Goal: Task Accomplishment & Management: Manage account settings

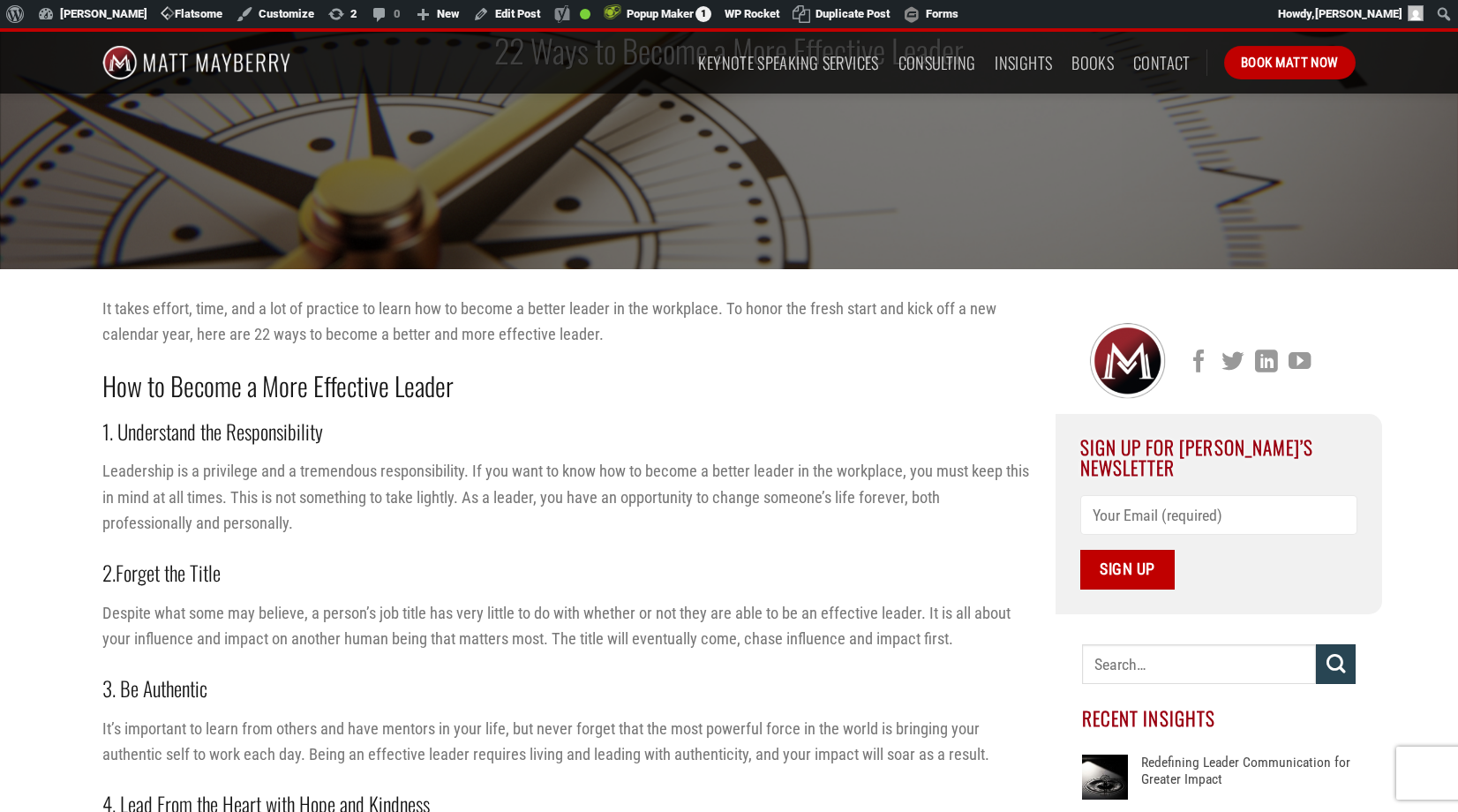
scroll to position [276, 0]
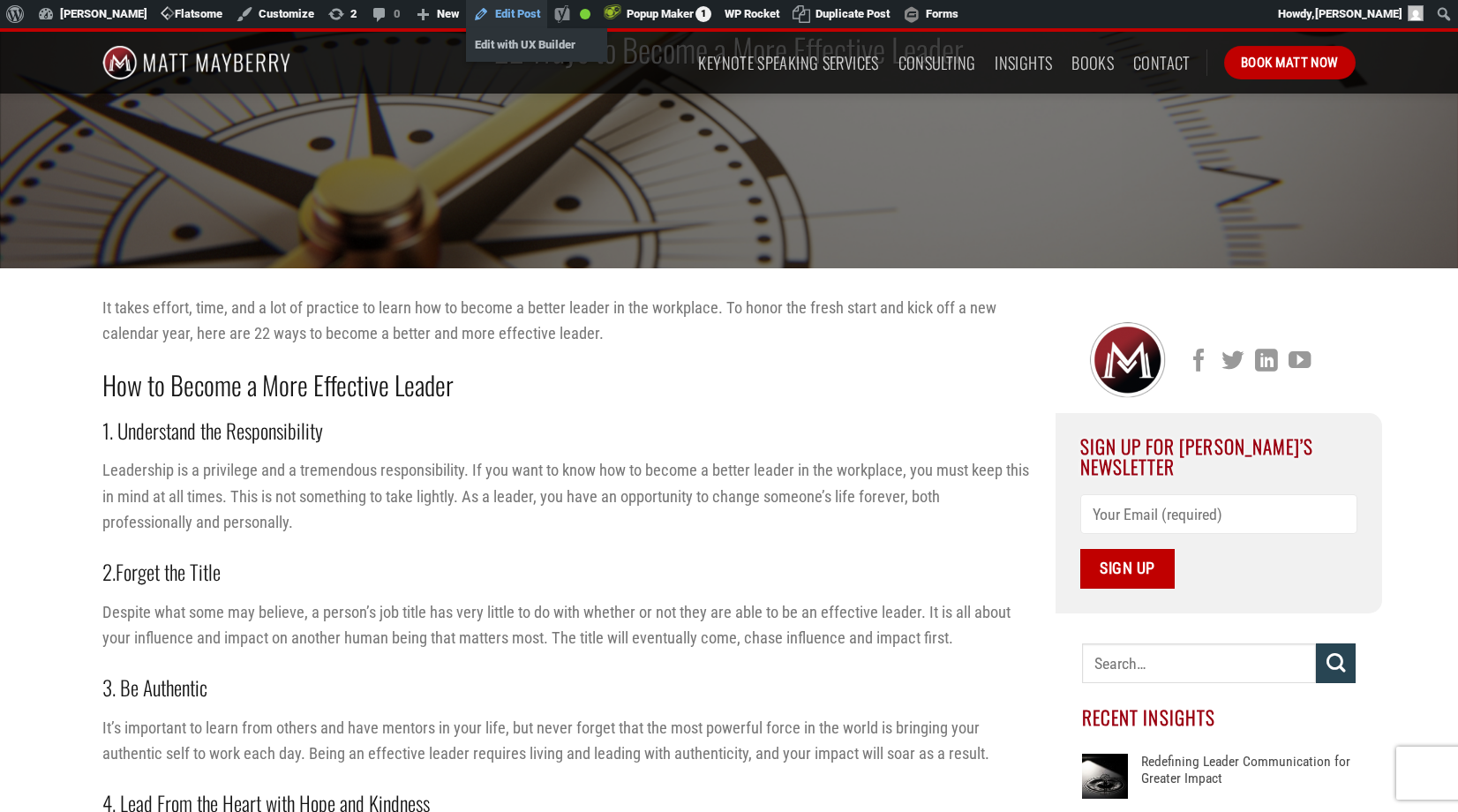
click at [517, 11] on link "Edit Post" at bounding box center [507, 14] width 81 height 28
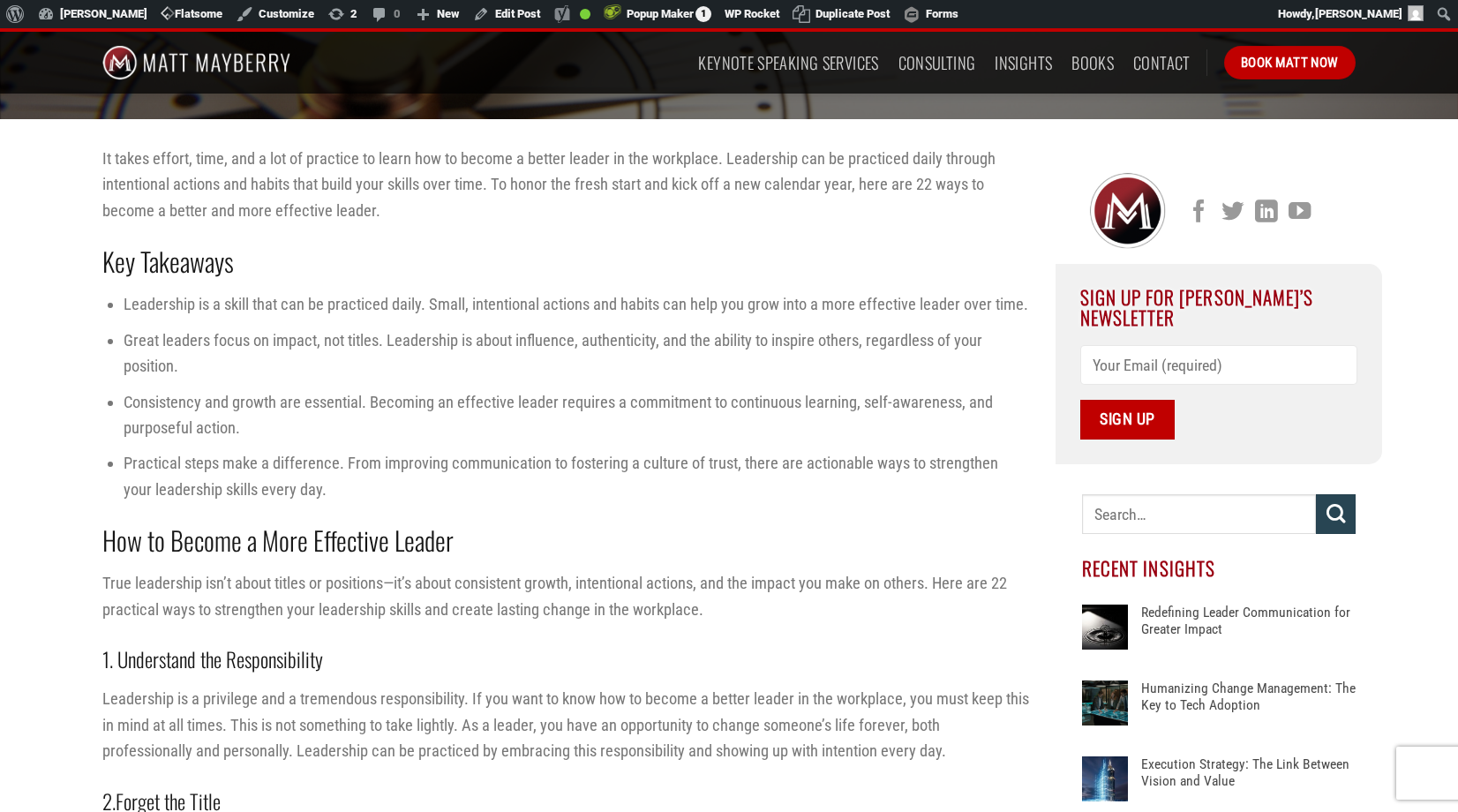
scroll to position [440, 0]
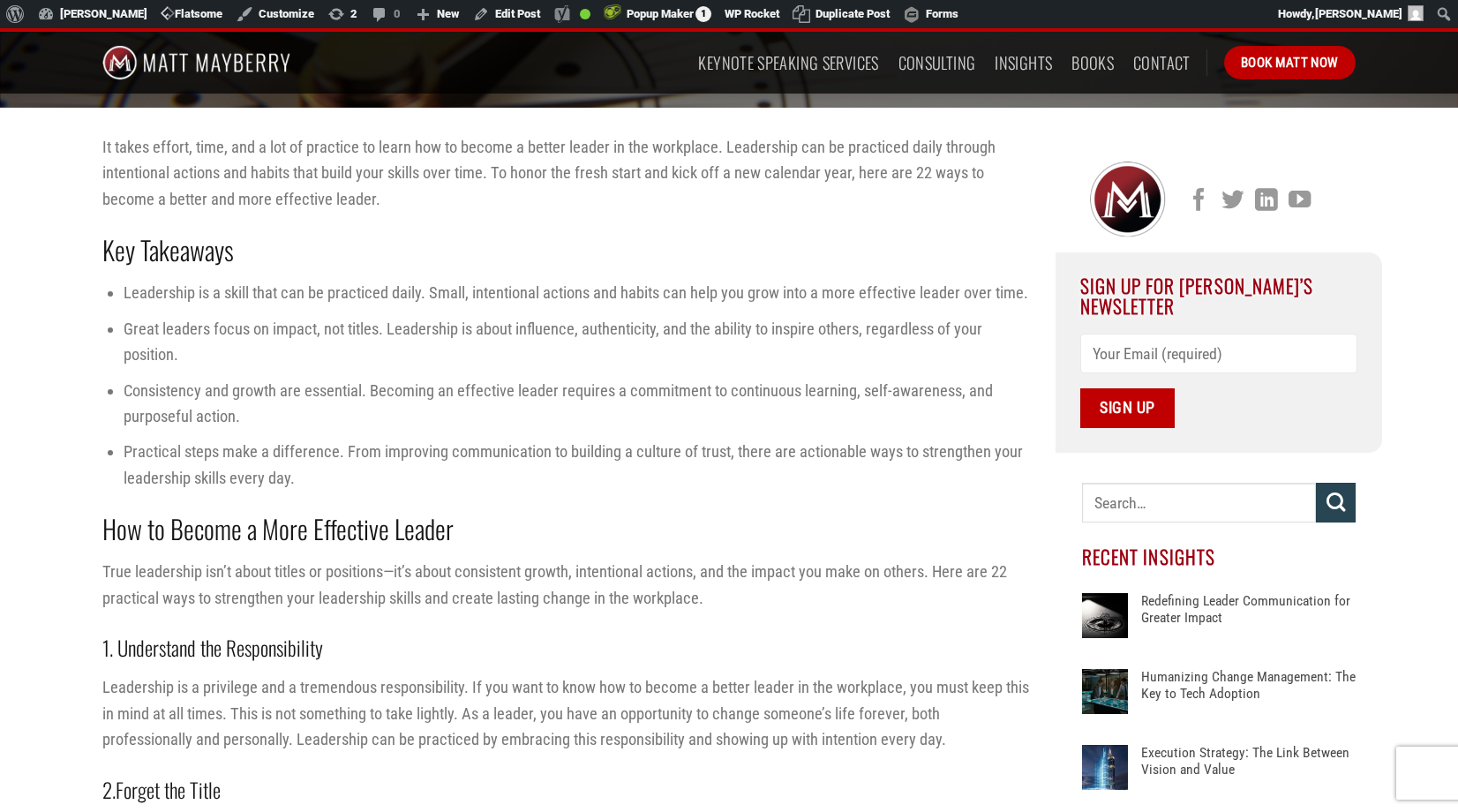
scroll to position [411, 0]
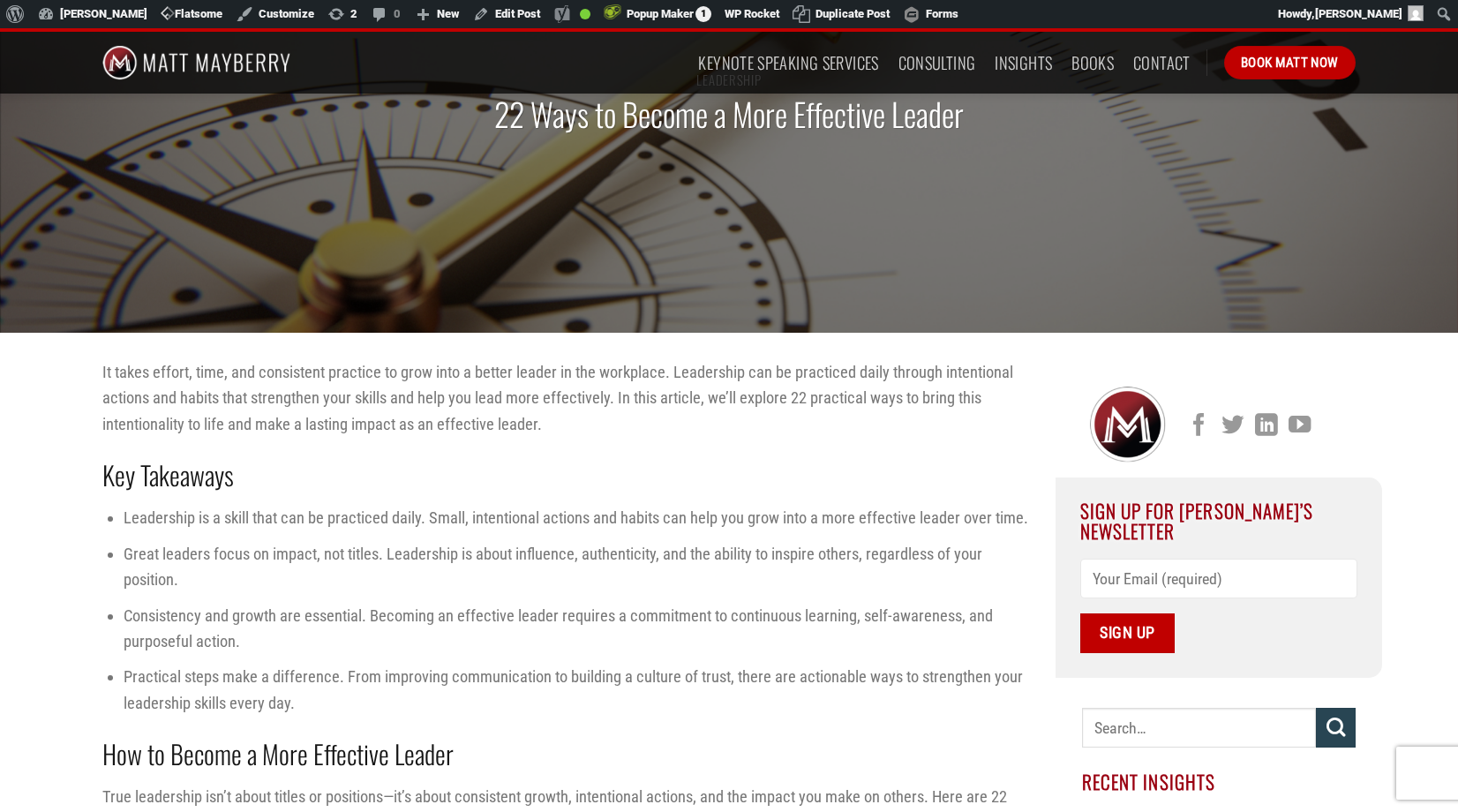
scroll to position [183, 0]
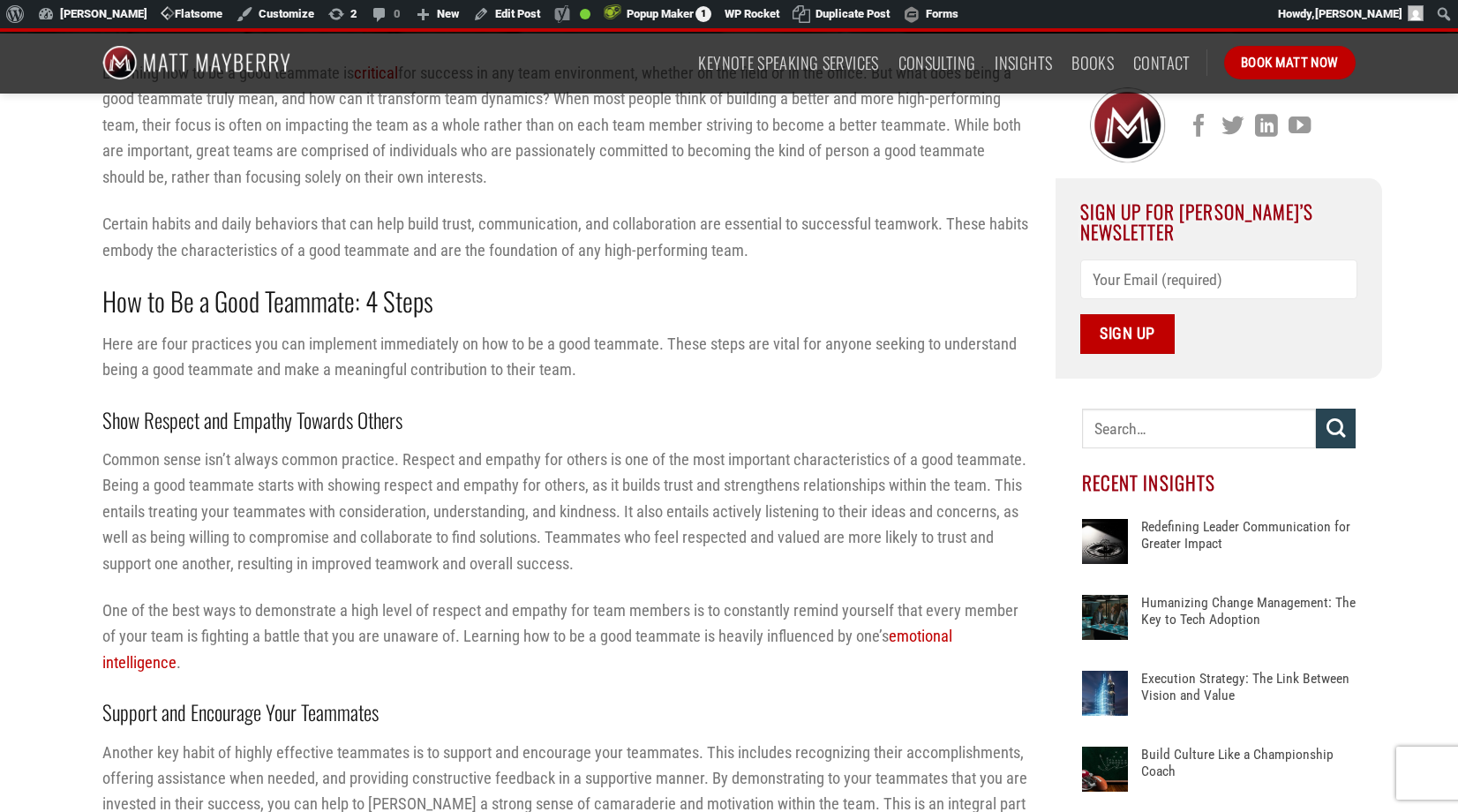
scroll to position [652, 0]
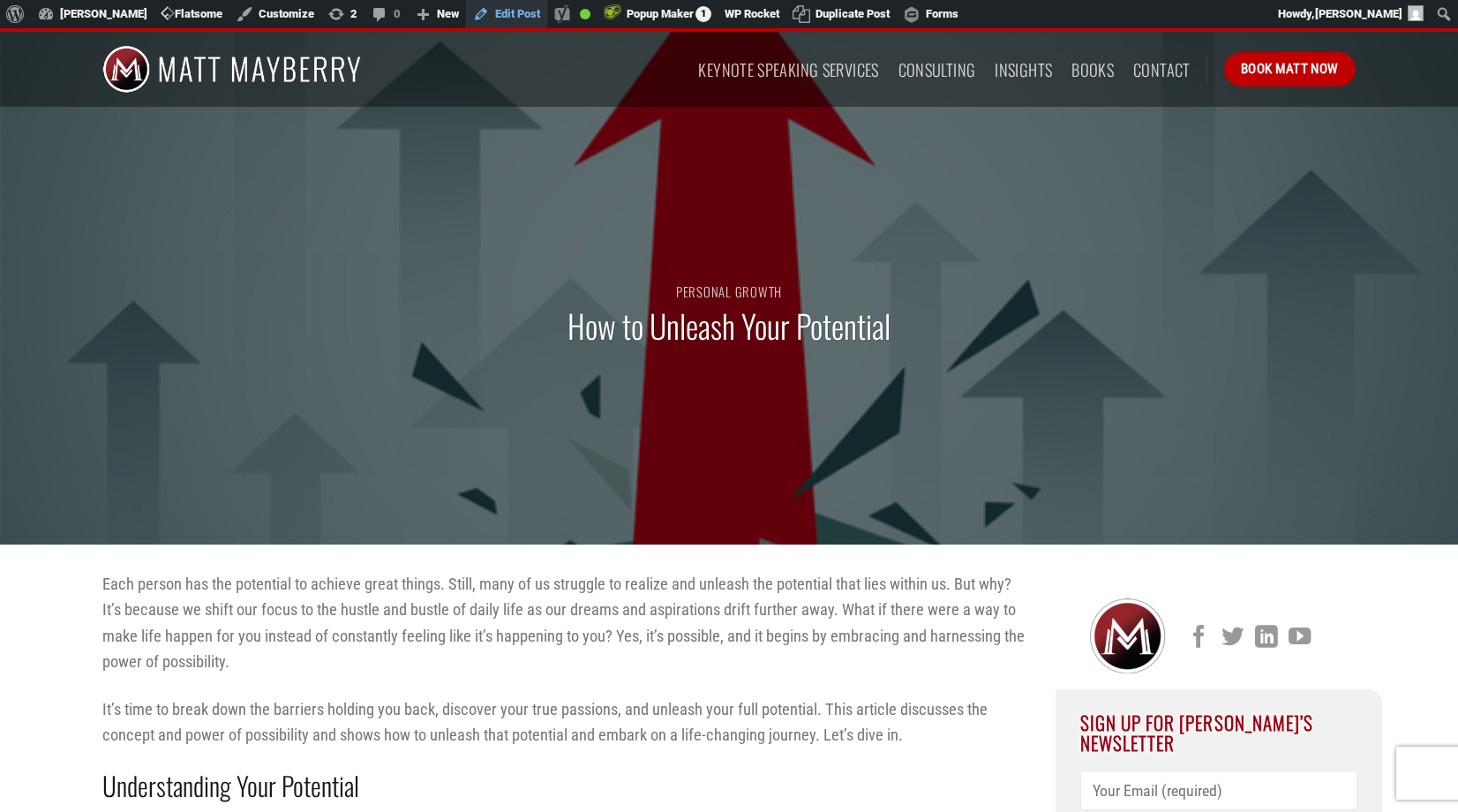
click at [511, 12] on link "Edit Post" at bounding box center [507, 14] width 81 height 28
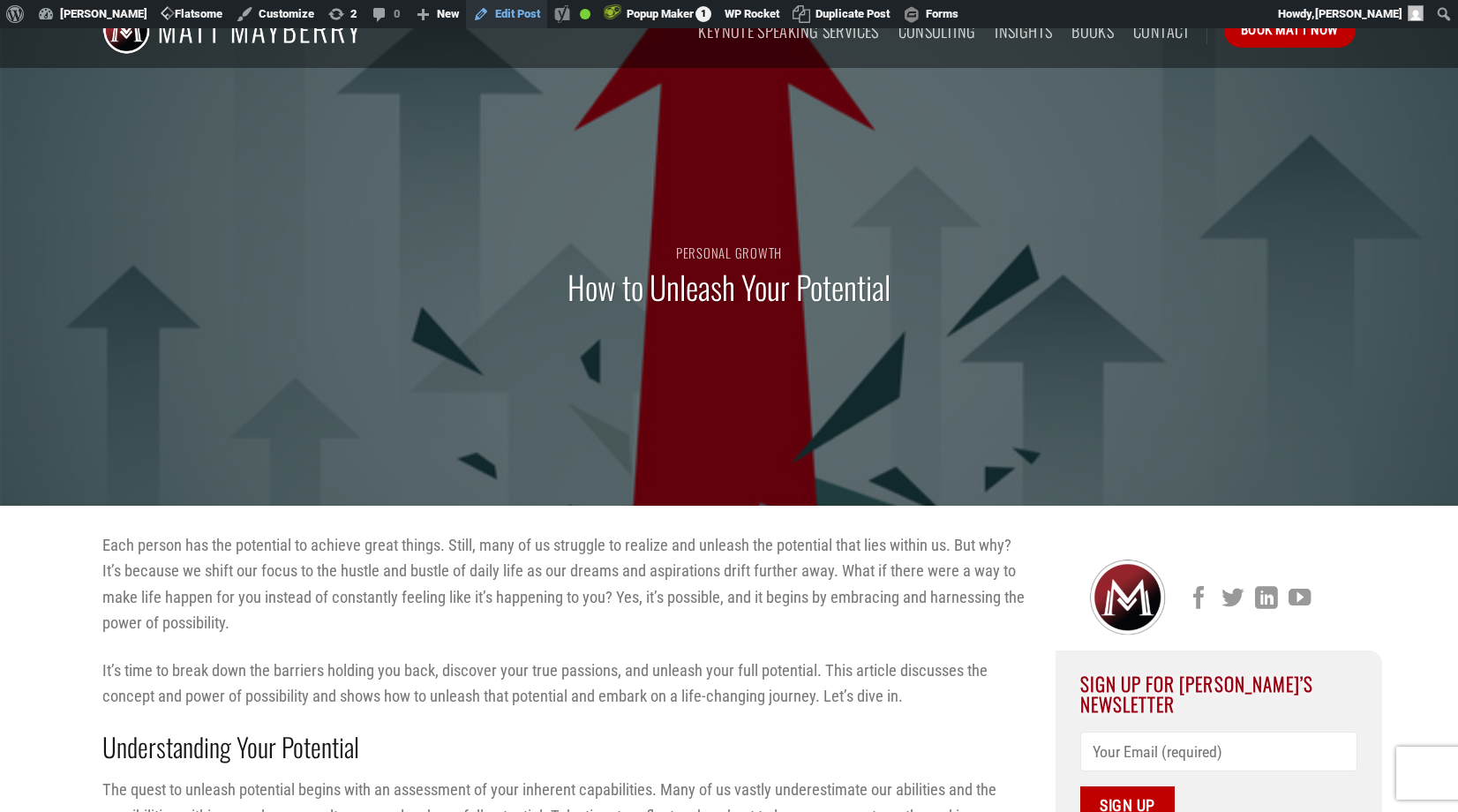
scroll to position [50, 0]
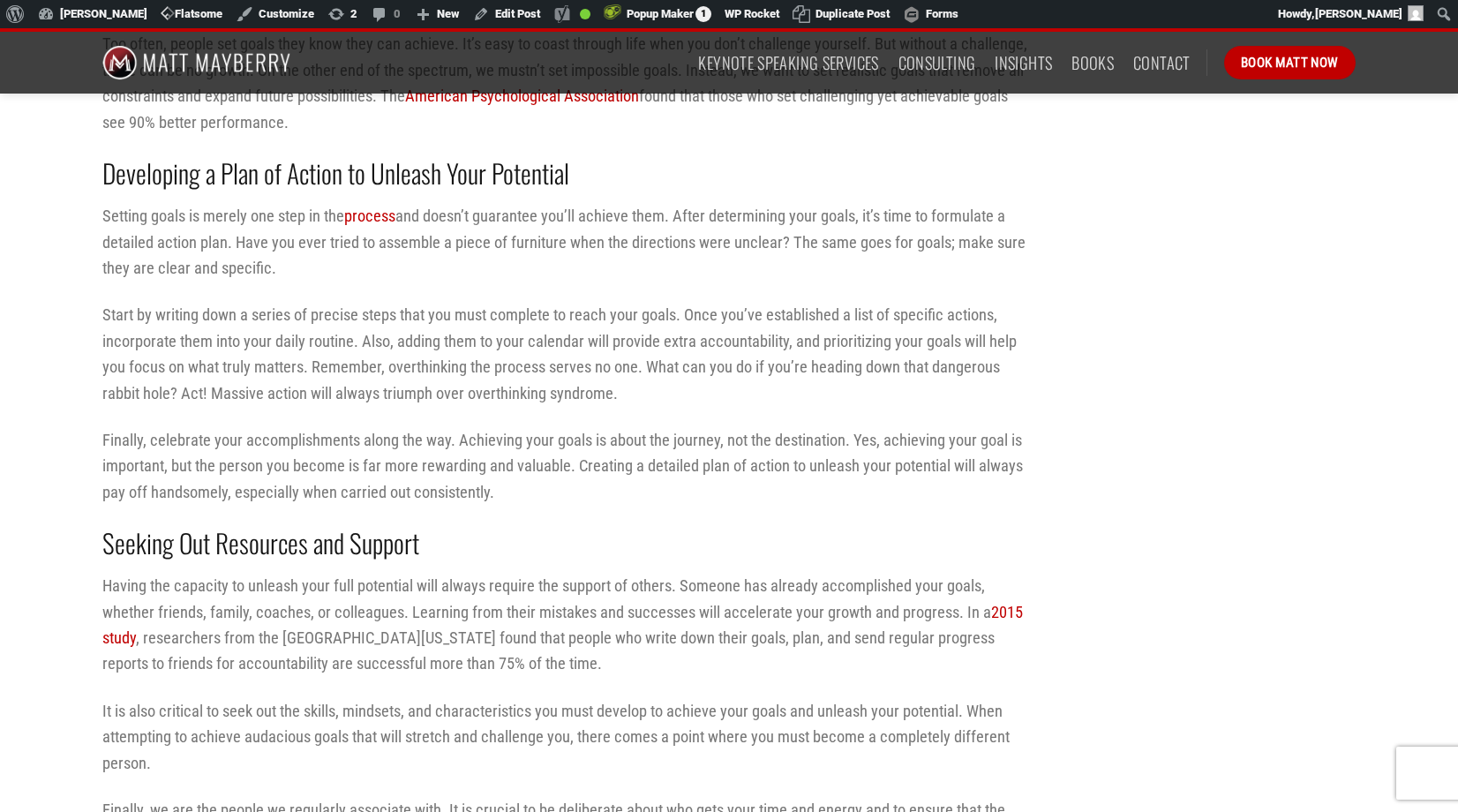
scroll to position [2336, 0]
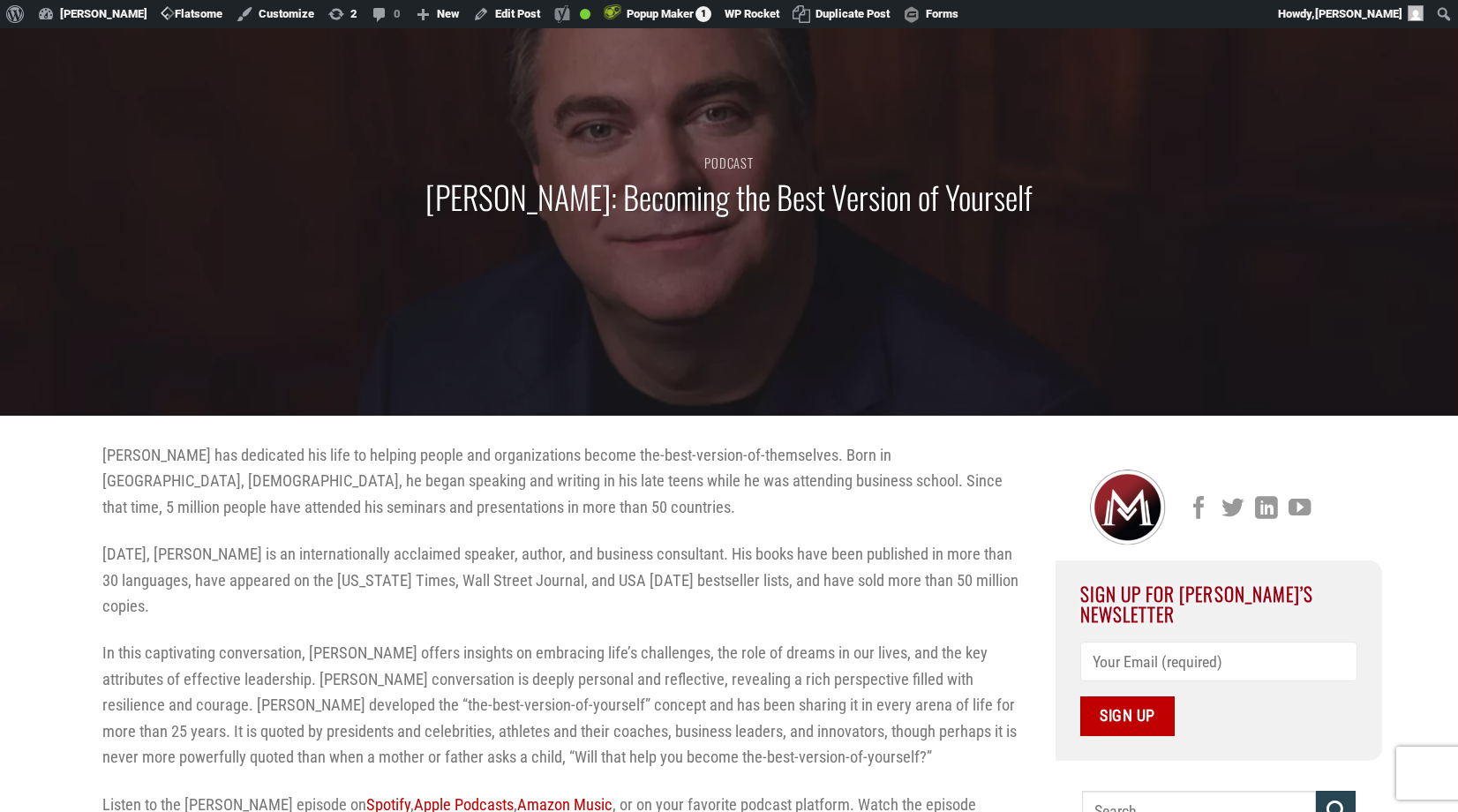
scroll to position [273, 0]
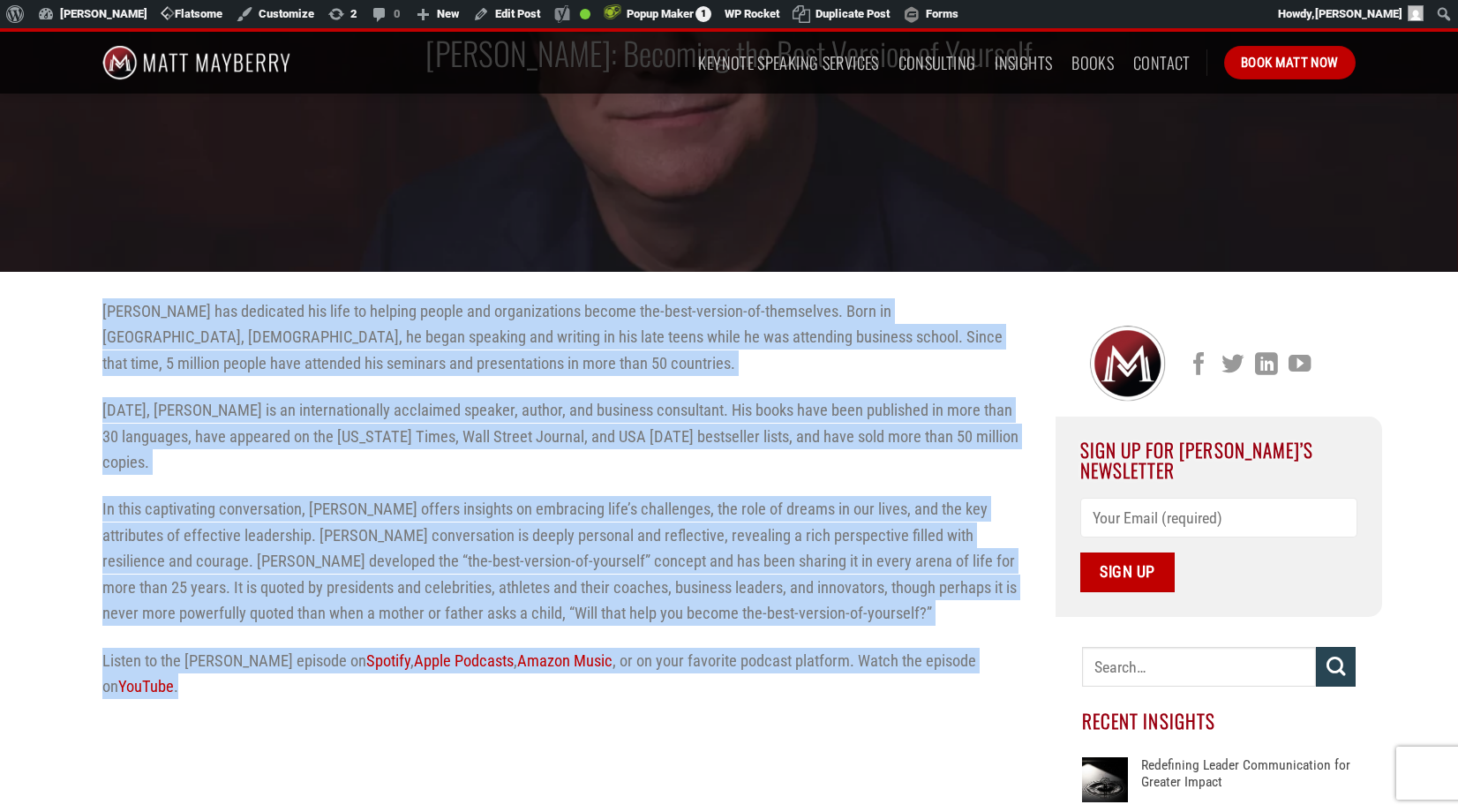
drag, startPoint x: 99, startPoint y: 309, endPoint x: 289, endPoint y: 657, distance: 396.5
copy div "Matthew Kelly has dedicated his life to helping people and organizations become…"
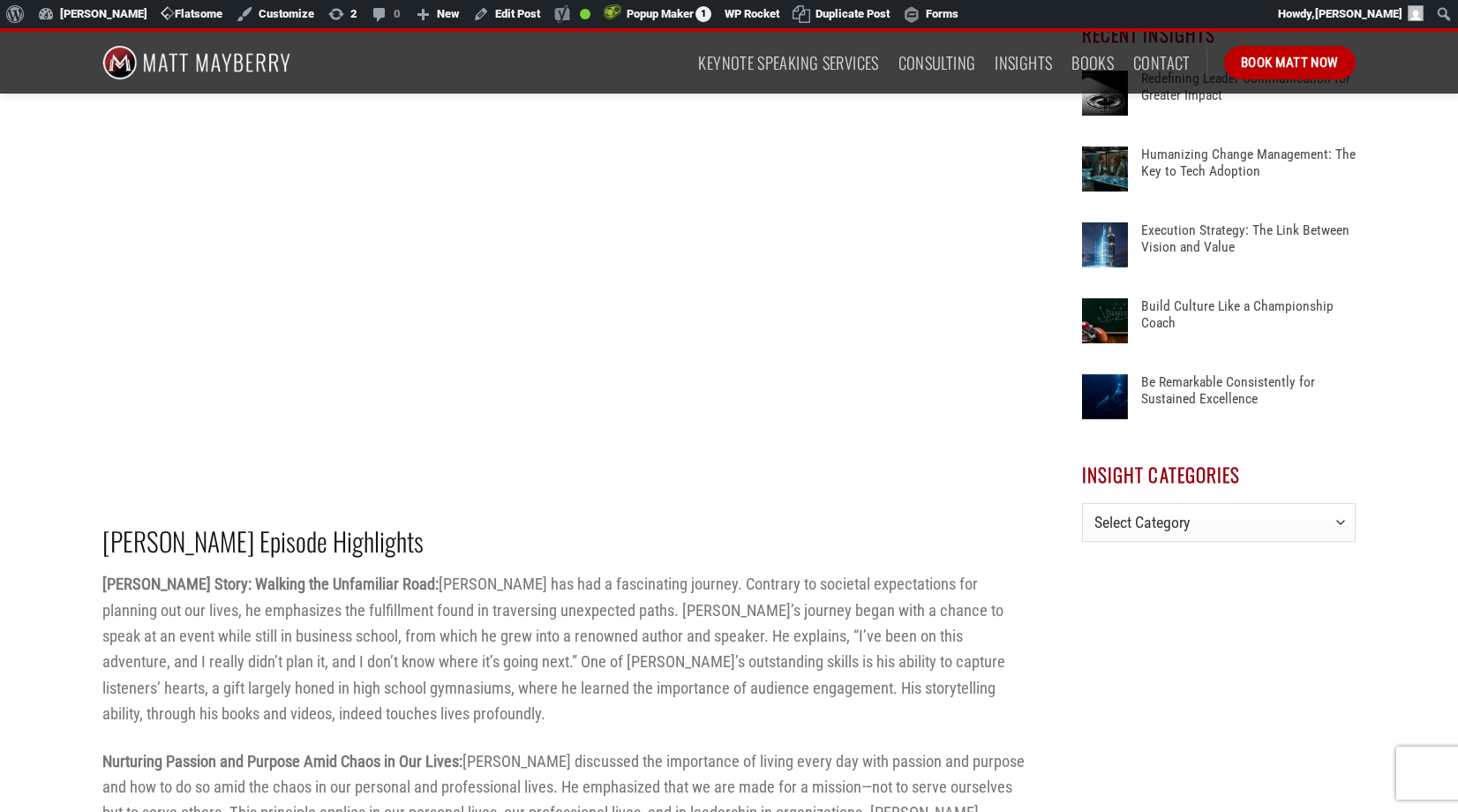
scroll to position [861, 0]
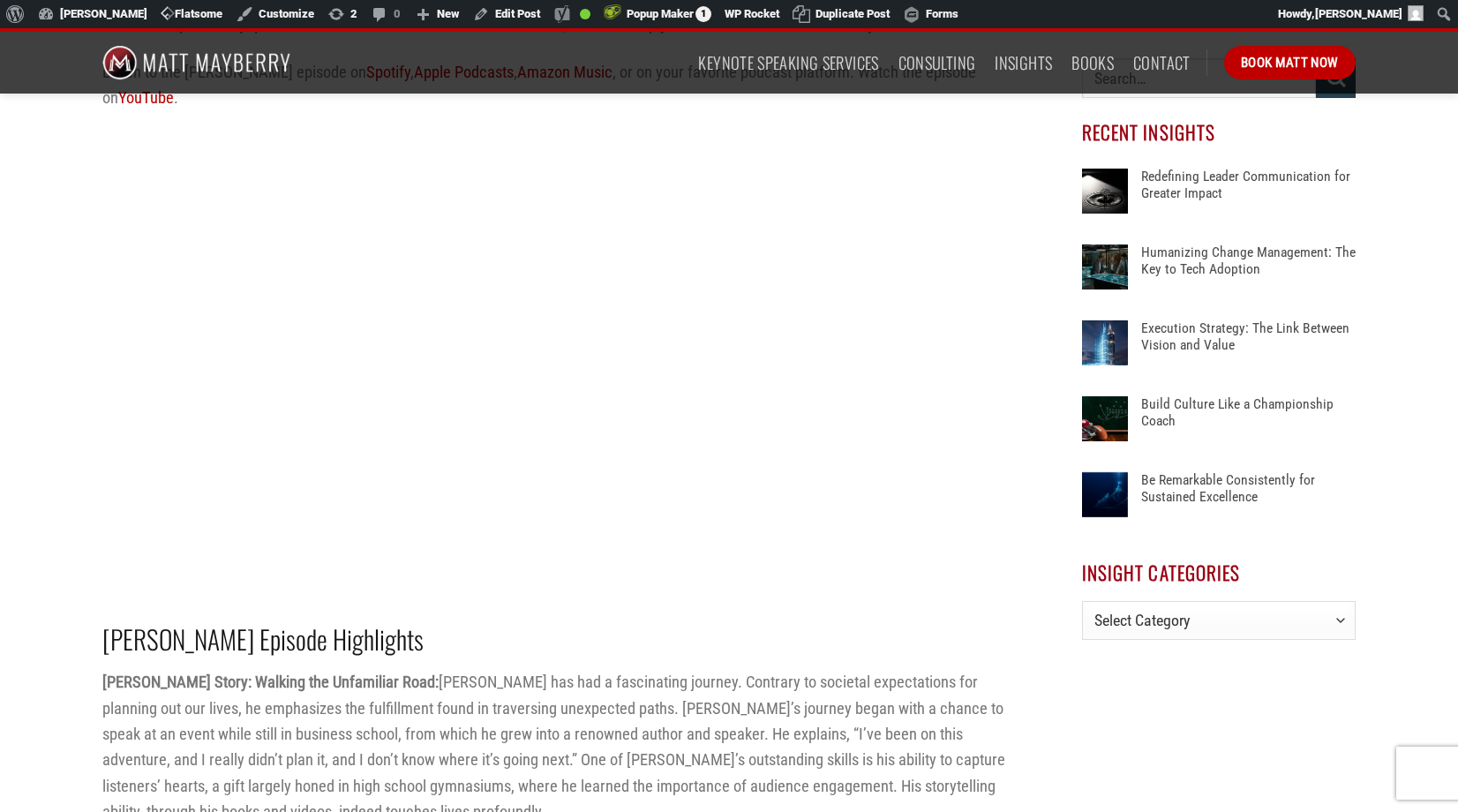
click at [489, 698] on p "Matthew Kelly’s Story: Walking the Unfamiliar Road: Matthew Kelly has had a fas…" at bounding box center [566, 747] width 927 height 156
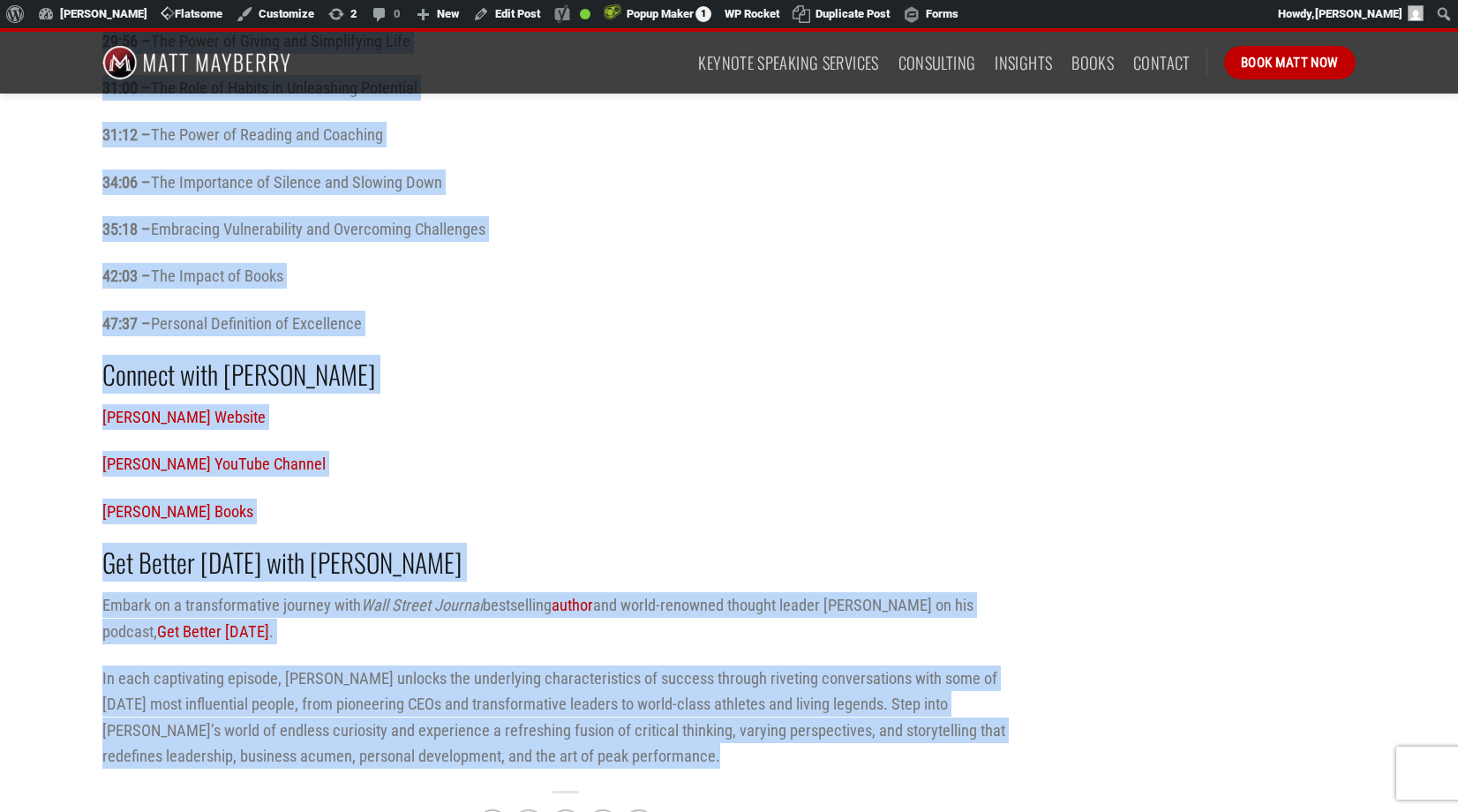
scroll to position [2706, 0]
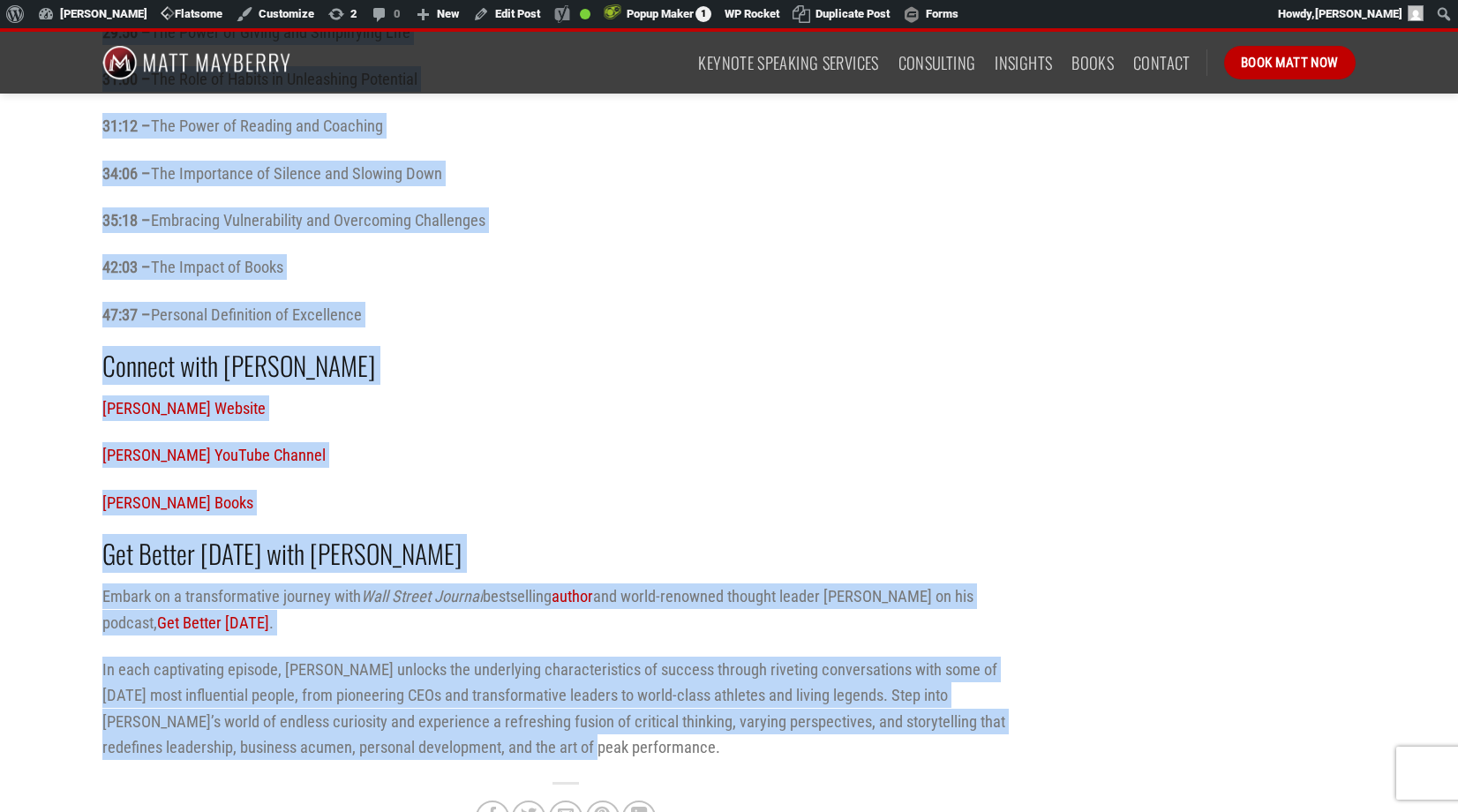
drag, startPoint x: 101, startPoint y: 575, endPoint x: 548, endPoint y: 726, distance: 471.8
copy div "Matthew Kelly Episode Highlights Matthew Kelly’s Story: Walking the Unfamiliar …"
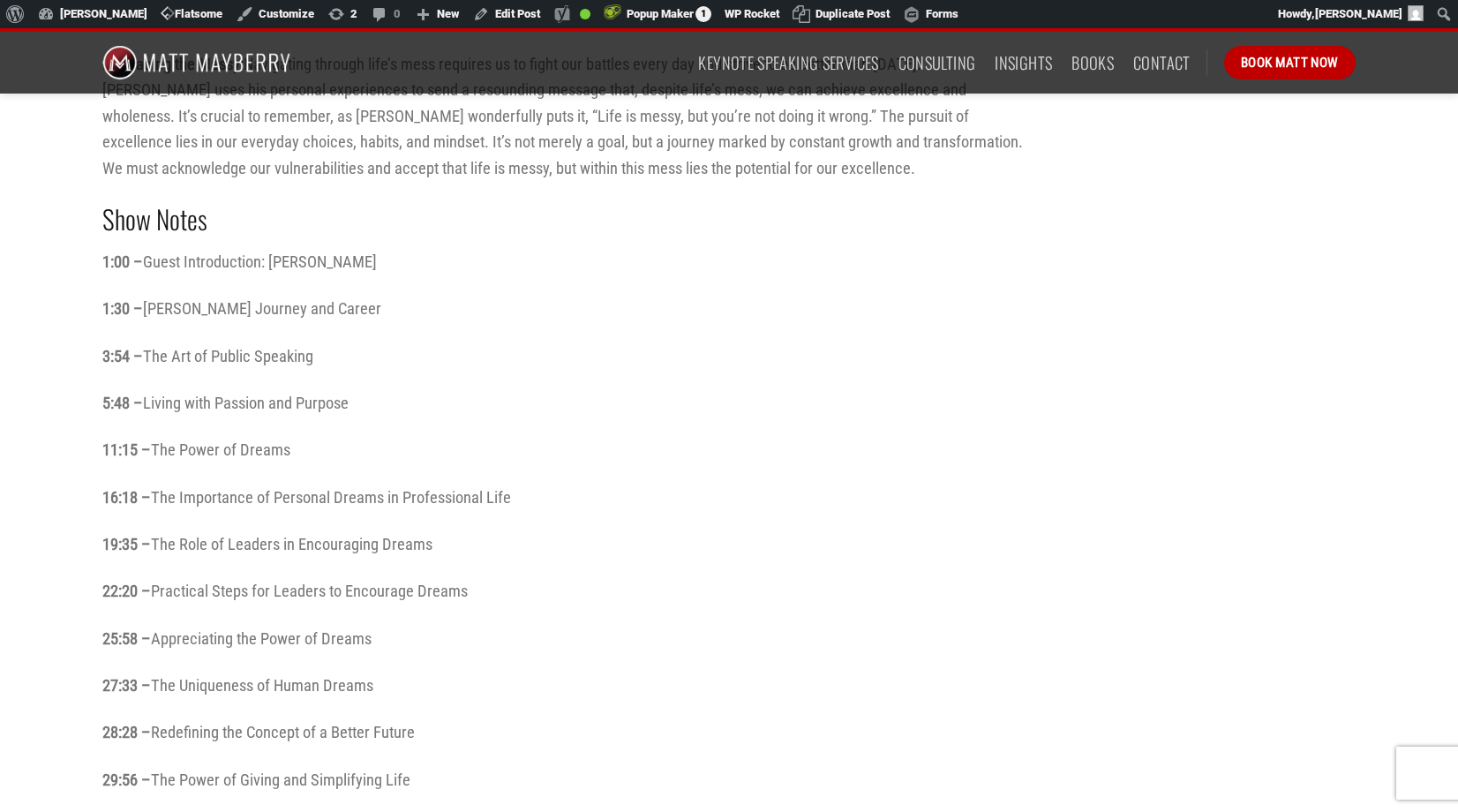
scroll to position [1246, 0]
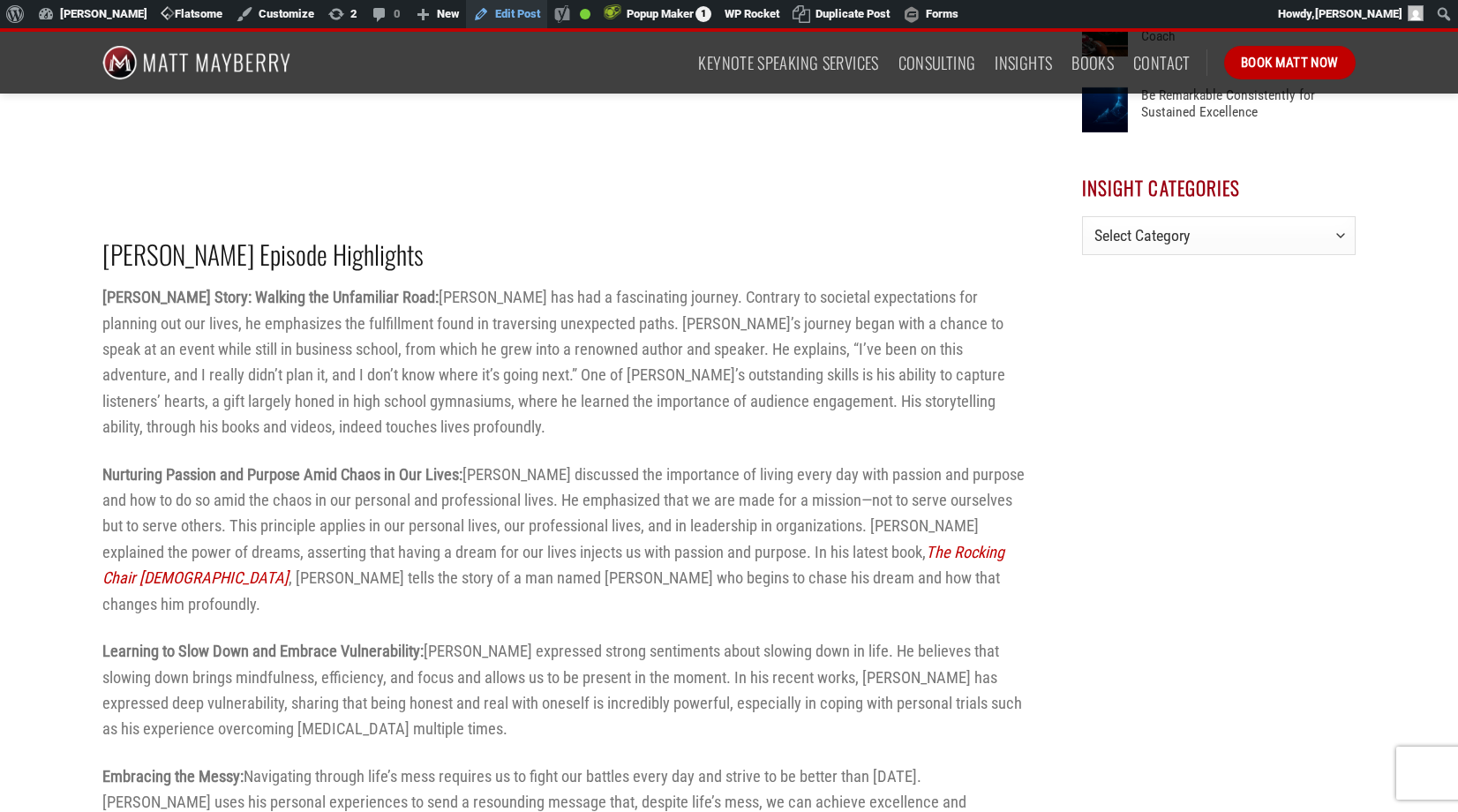
click at [517, 15] on link "Edit Post" at bounding box center [507, 14] width 81 height 28
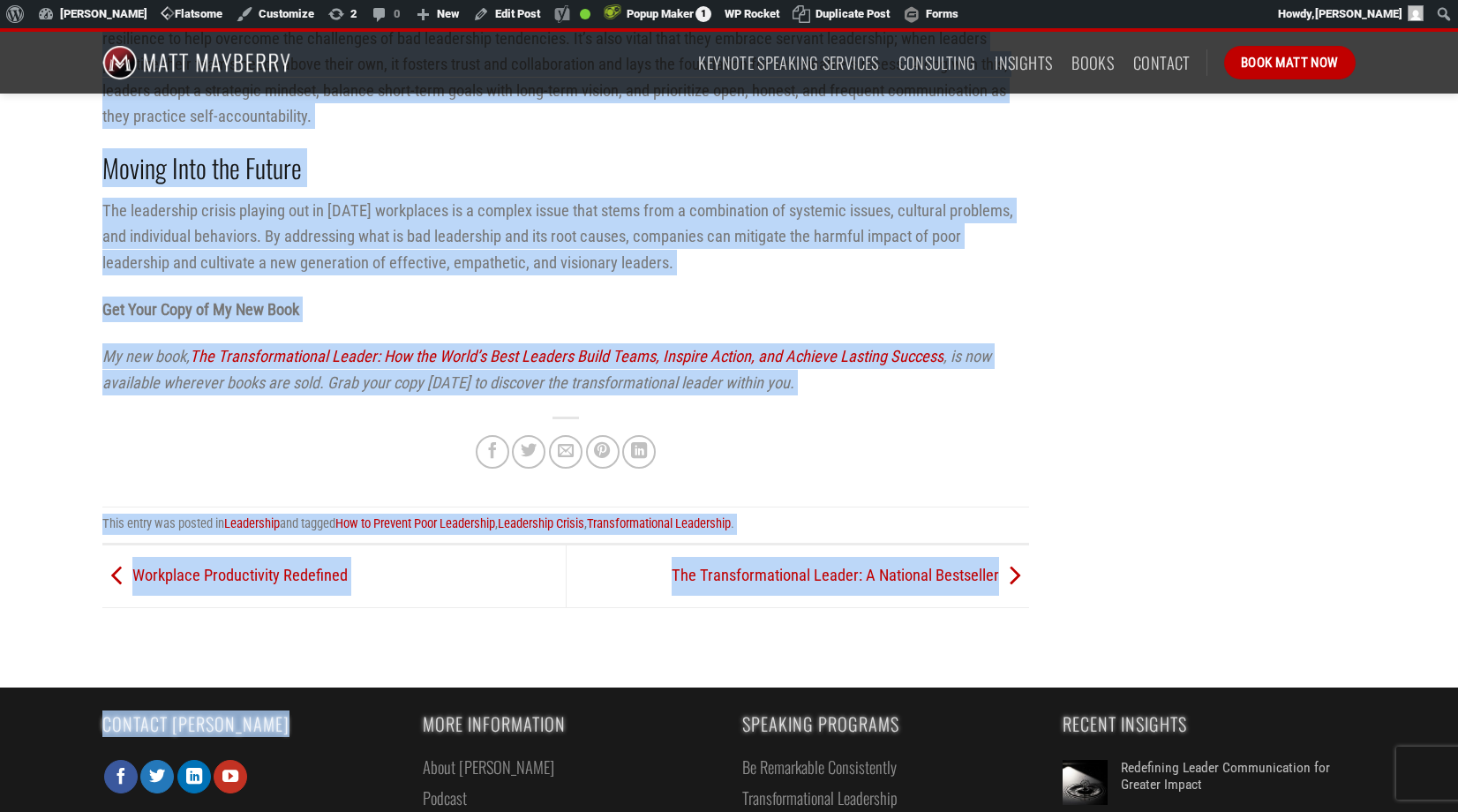
scroll to position [2074, 0]
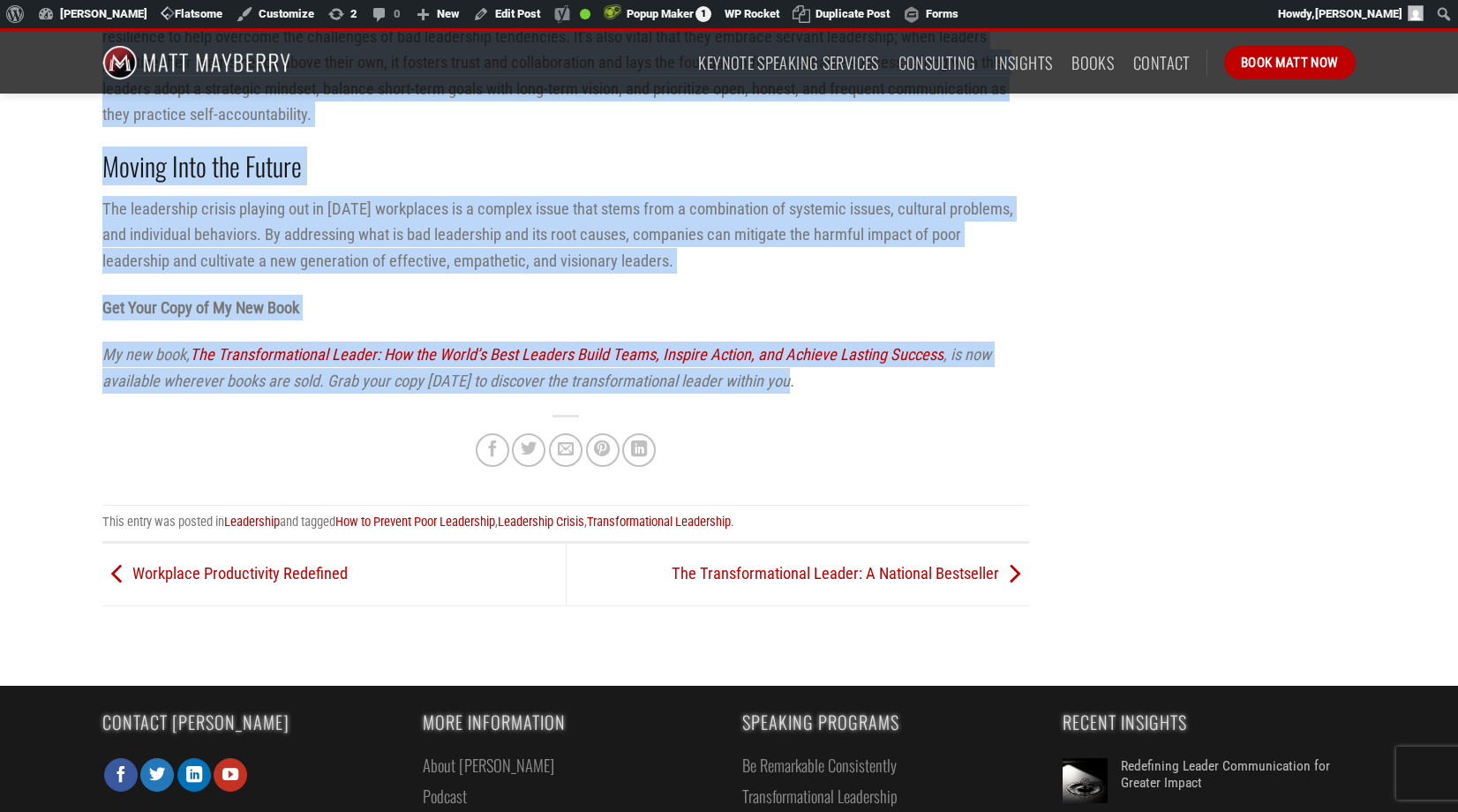
drag, startPoint x: 103, startPoint y: 206, endPoint x: 815, endPoint y: 384, distance: 733.9
copy div "Across every sector, there’s a common obstacle paralyzing growth and success: t…"
click at [597, 305] on p "Get Your Copy of My New Book" at bounding box center [566, 307] width 927 height 26
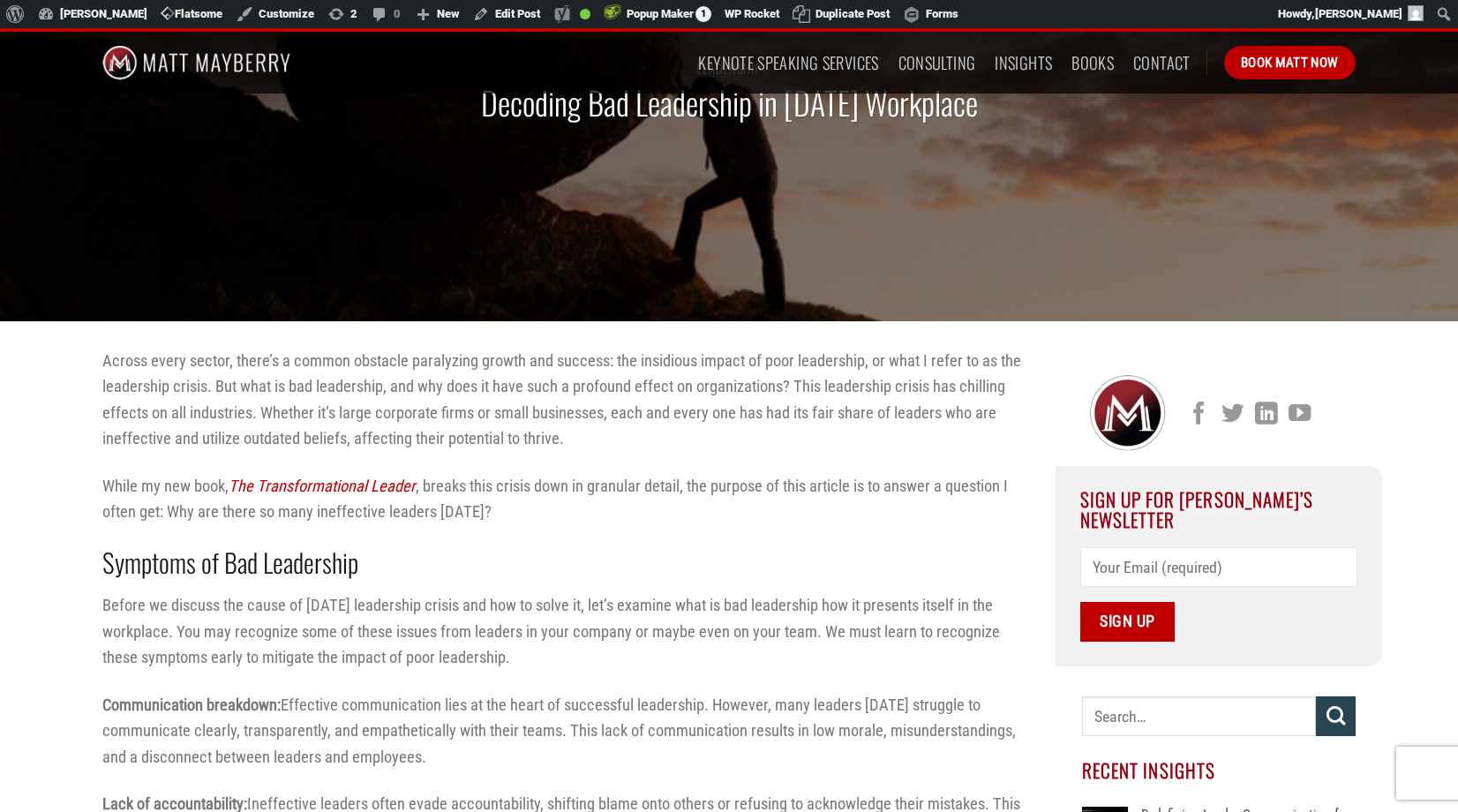
scroll to position [342, 0]
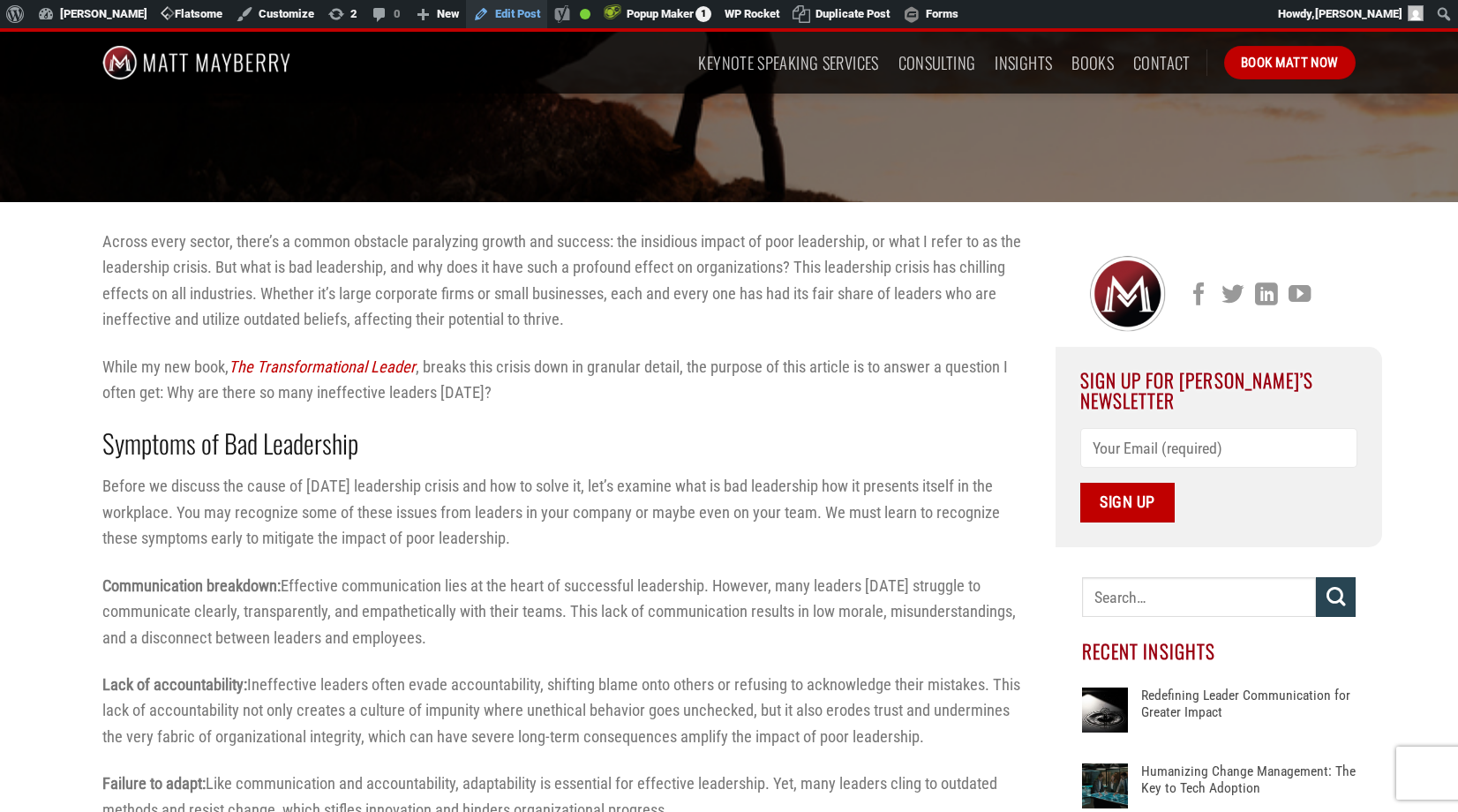
click at [507, 16] on link "Edit Post" at bounding box center [507, 14] width 81 height 28
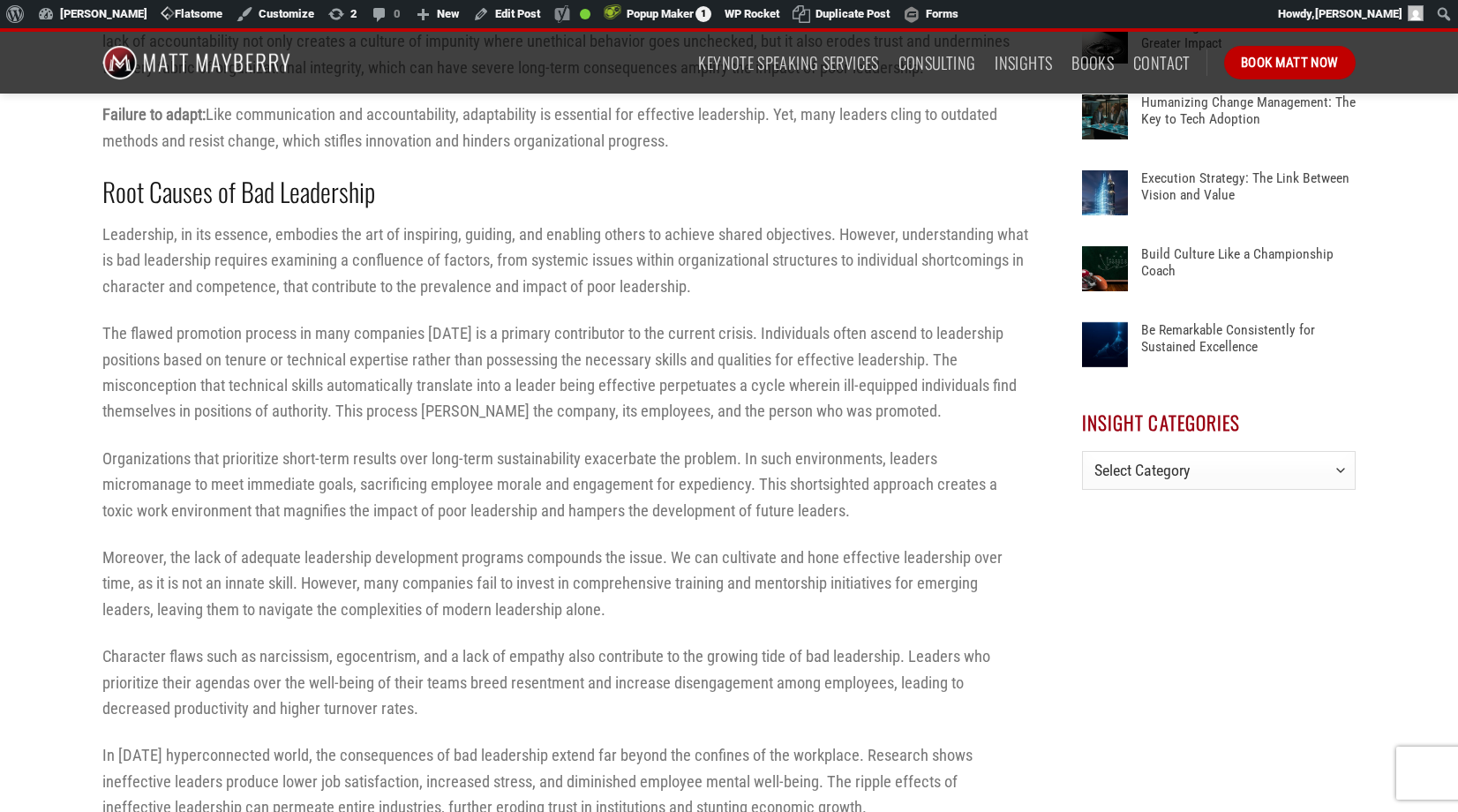
scroll to position [981, 0]
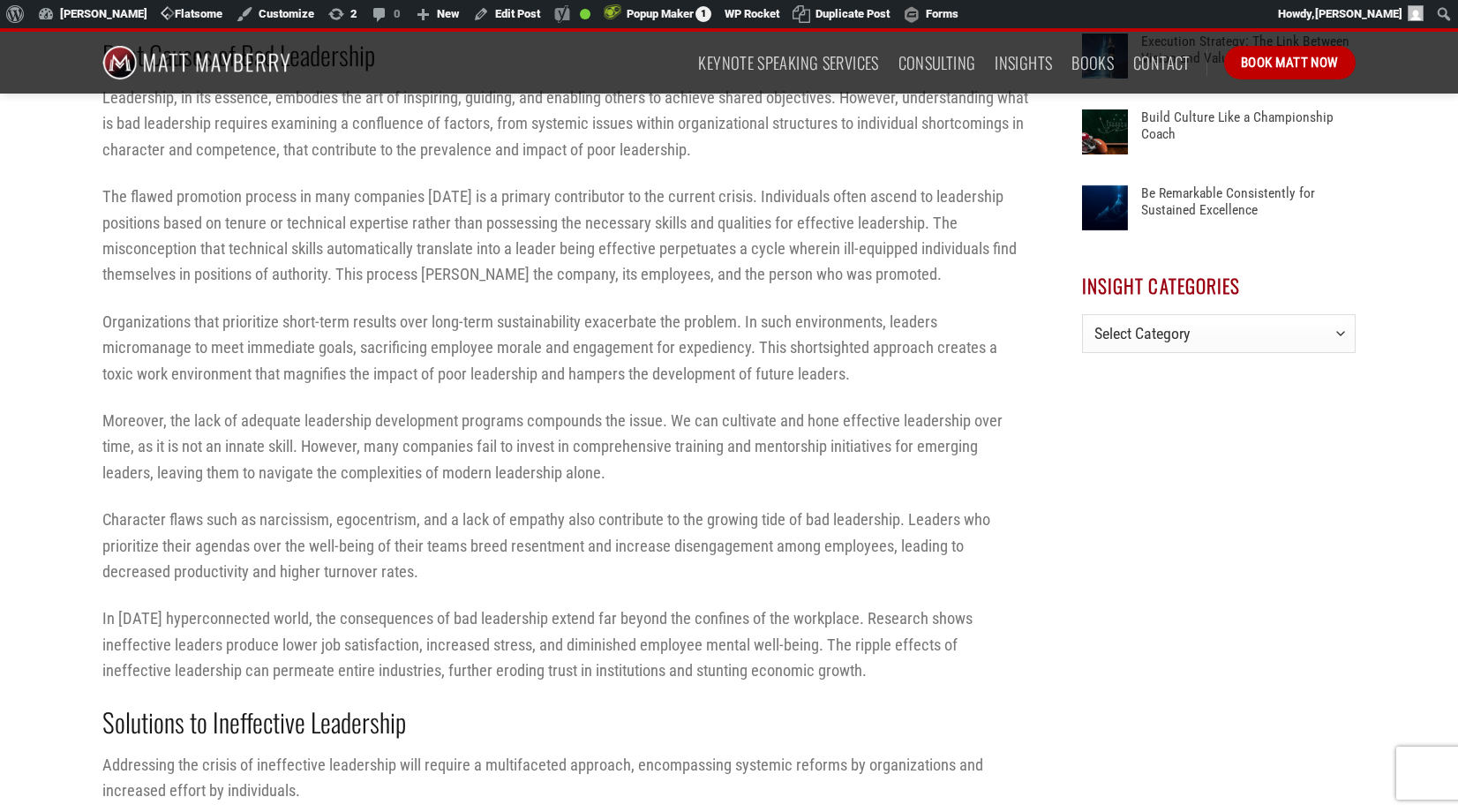
scroll to position [1217, 0]
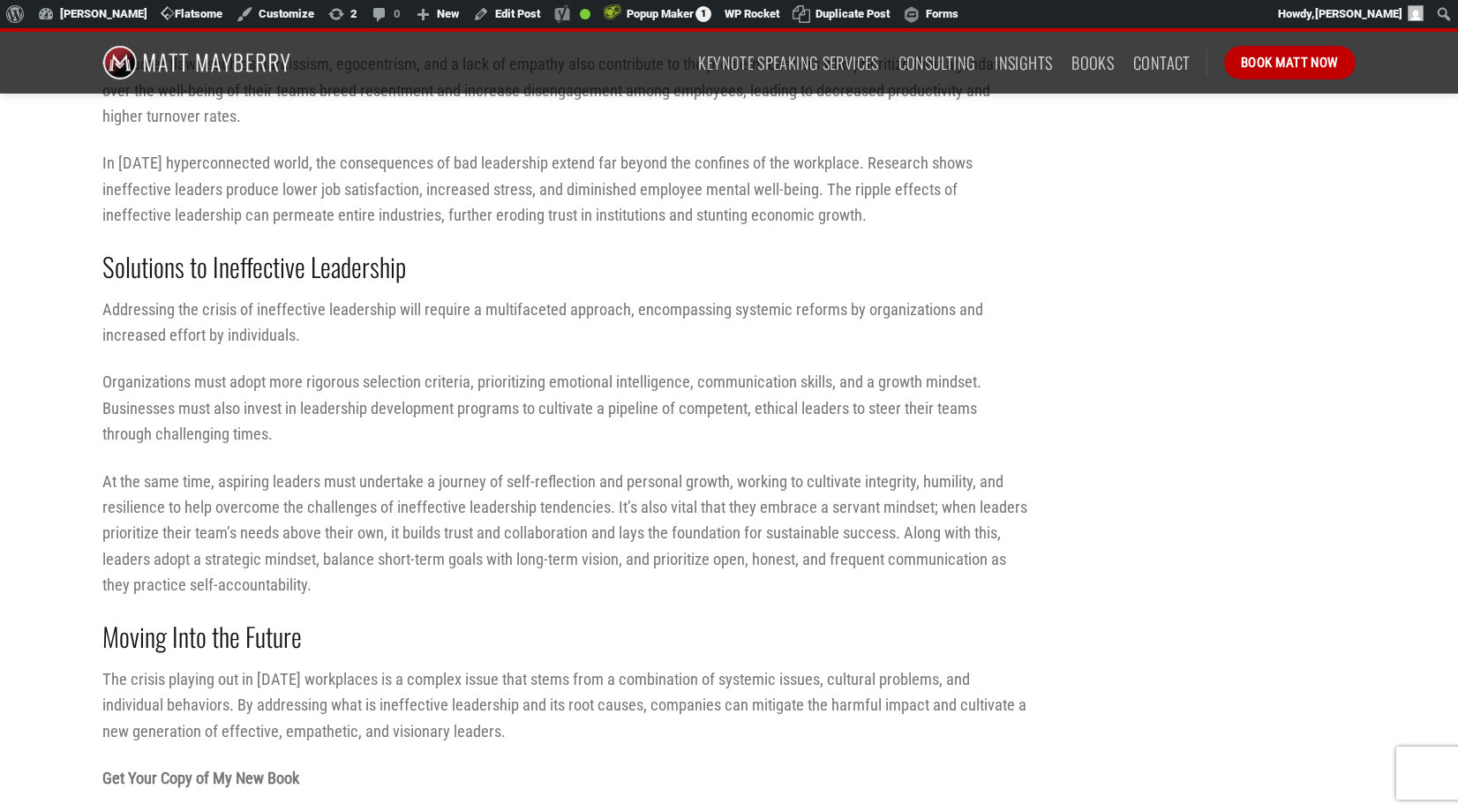
scroll to position [1552, 0]
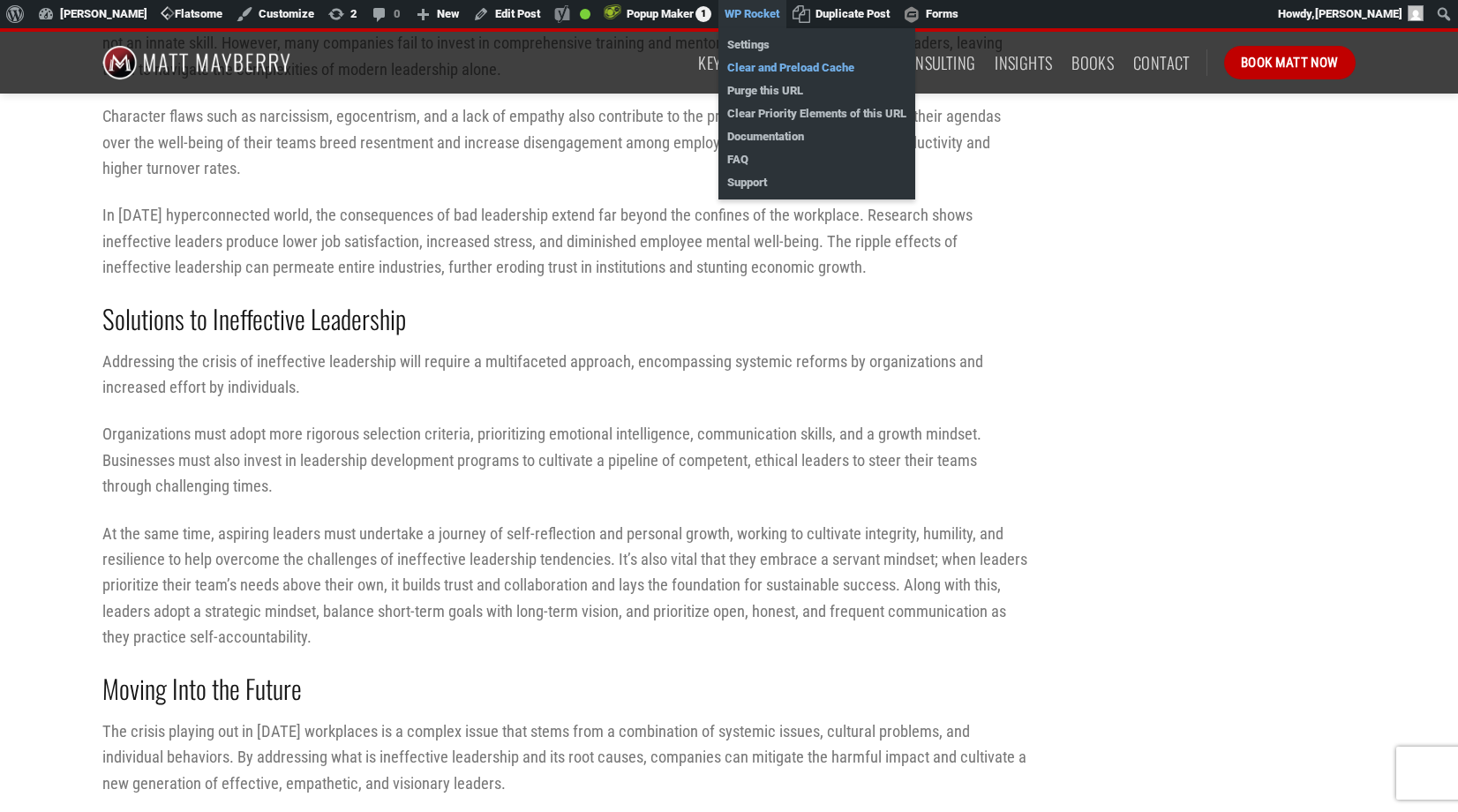
click at [772, 65] on link "Clear and Preload Cache" at bounding box center [816, 68] width 197 height 23
